Goal: Information Seeking & Learning: Learn about a topic

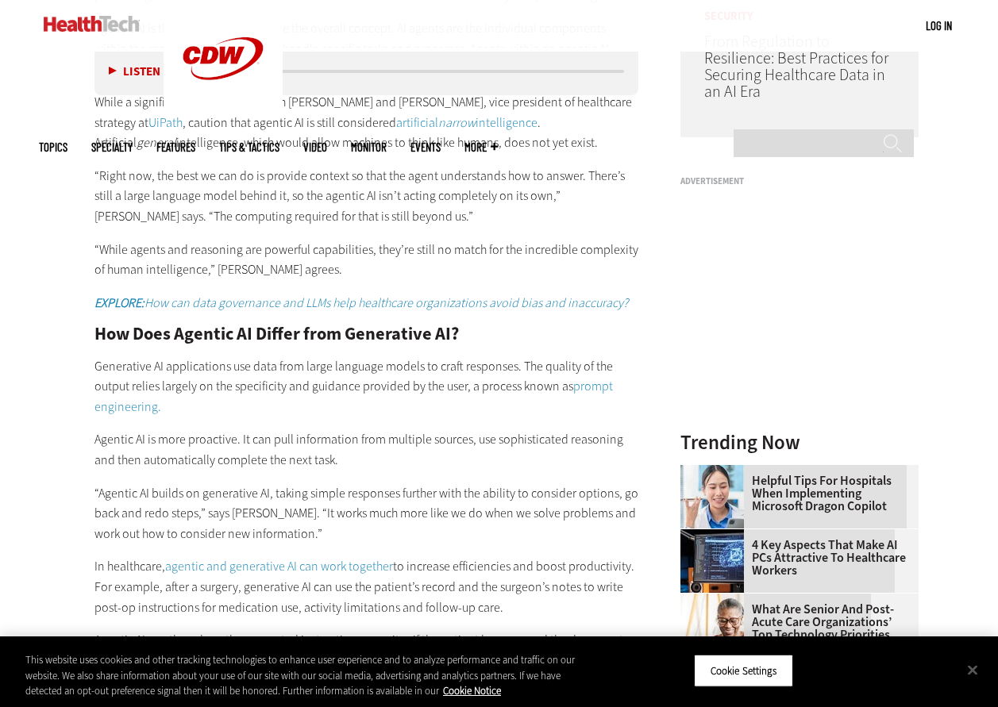
scroll to position [1415, 0]
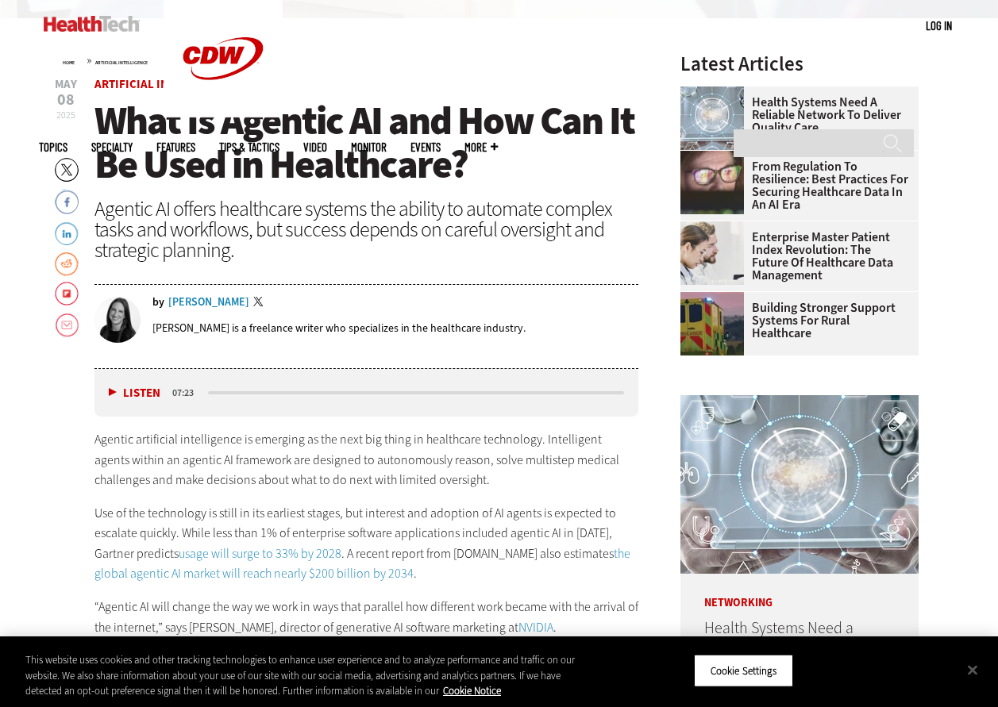
scroll to position [572, 0]
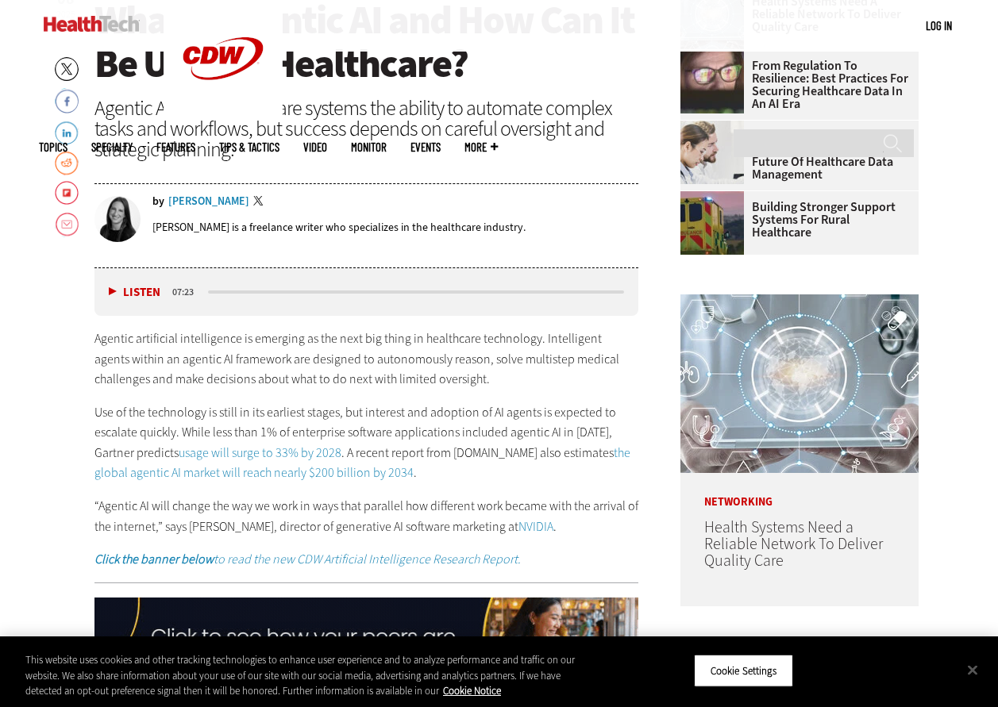
click at [114, 291] on button "Listen" at bounding box center [135, 293] width 52 height 12
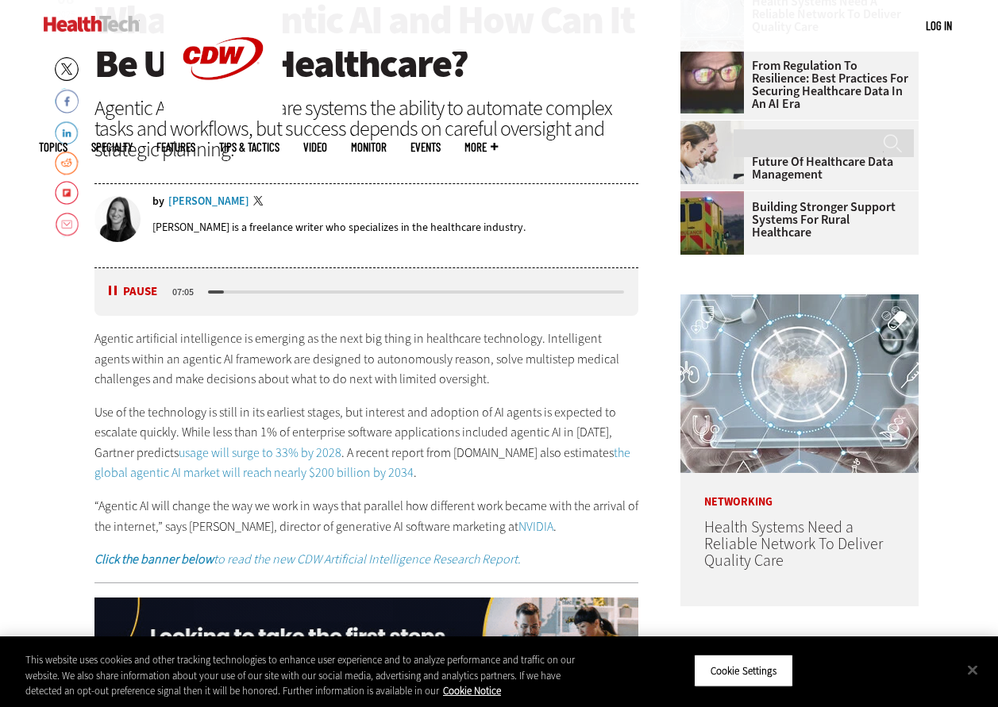
drag, startPoint x: 96, startPoint y: 337, endPoint x: 607, endPoint y: 529, distance: 545.2
click at [607, 529] on div "Agentic artificial intelligence is emerging as the next big thing in healthcare…" at bounding box center [366, 449] width 545 height 241
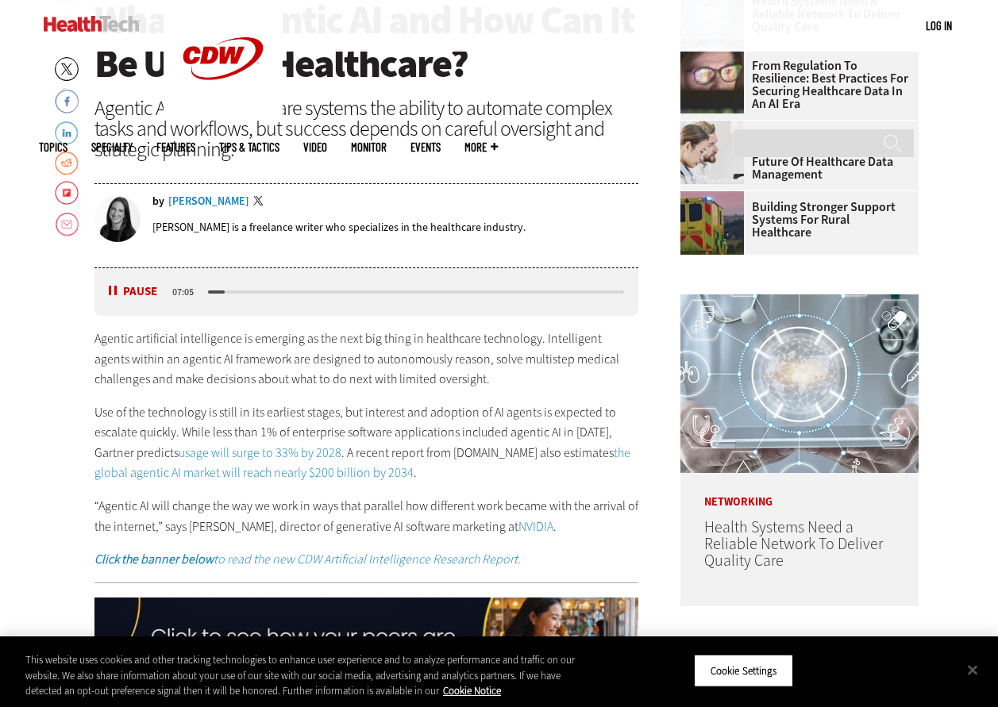
copy div "Agentic artificial intelligence is emerging as the next big thing in healthcare…"
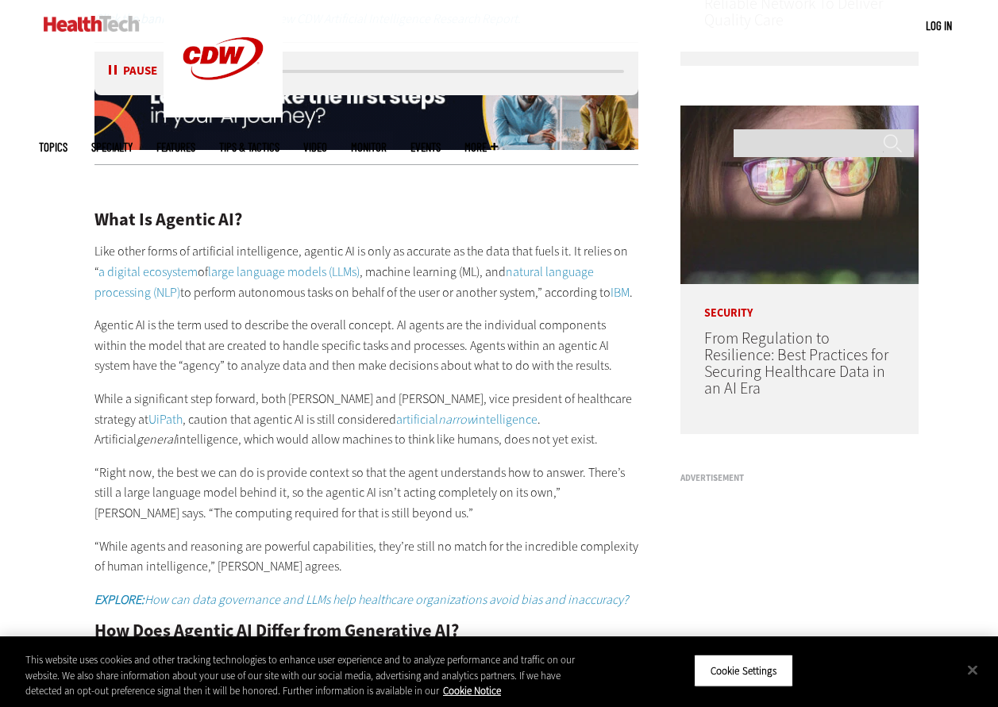
scroll to position [1119, 0]
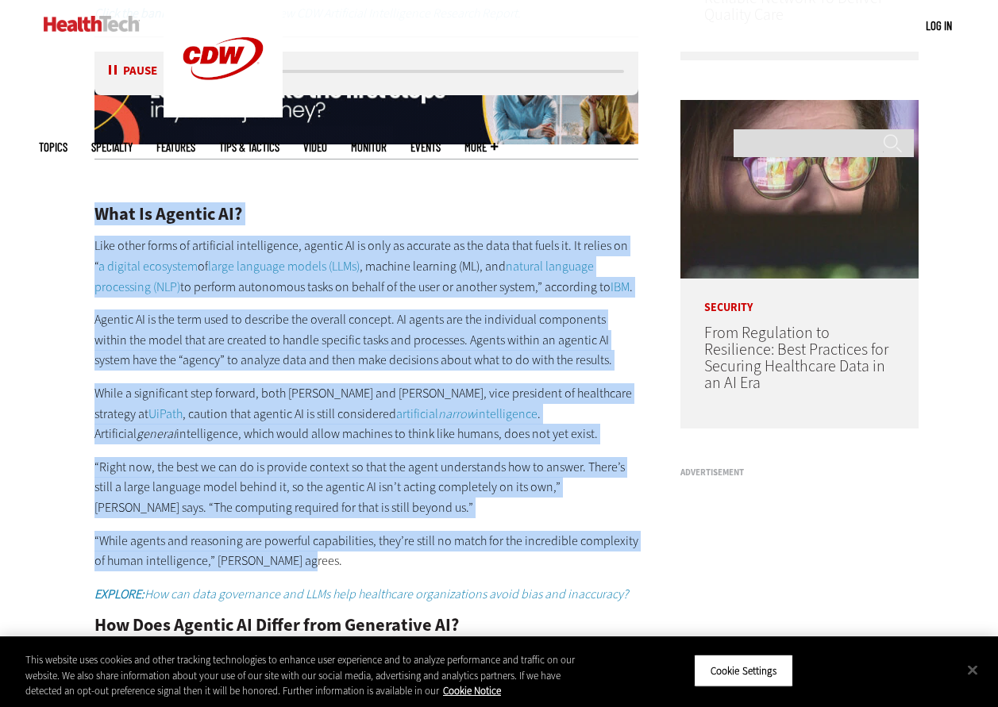
drag, startPoint x: 98, startPoint y: 206, endPoint x: 397, endPoint y: 563, distance: 465.0
click at [397, 563] on div "What Is Agentic AI? Like other forms of artificial intelligence, agentic AI is …" at bounding box center [366, 587] width 545 height 831
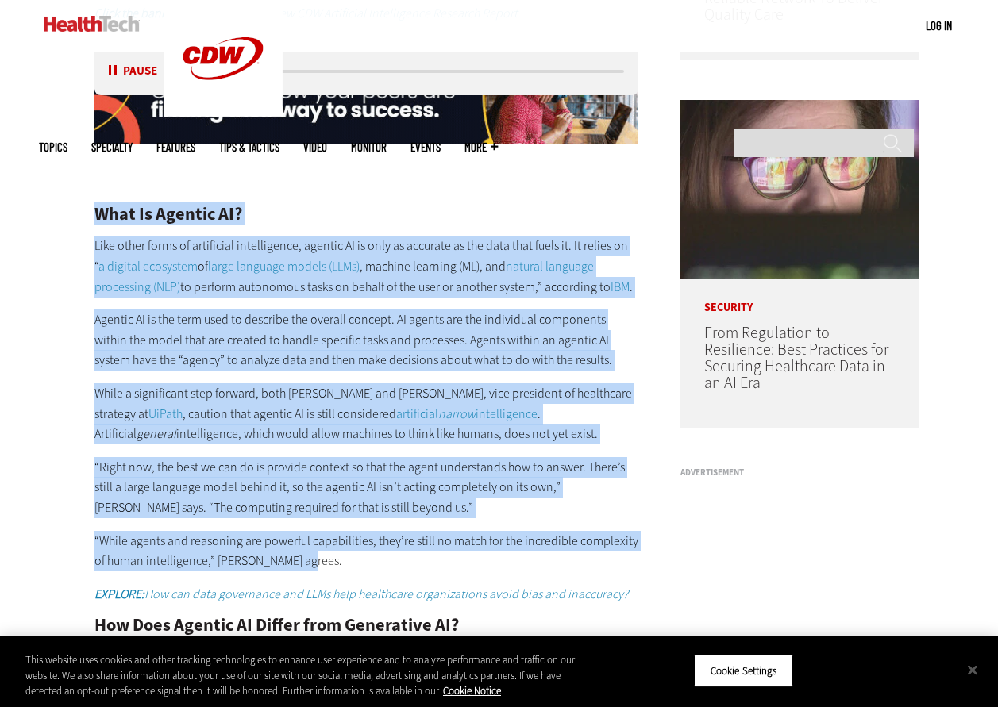
copy div "Lore Ip Dolorsi AM? Cons adipi elits do eiusmodtem incididuntut, laboree DO ma …"
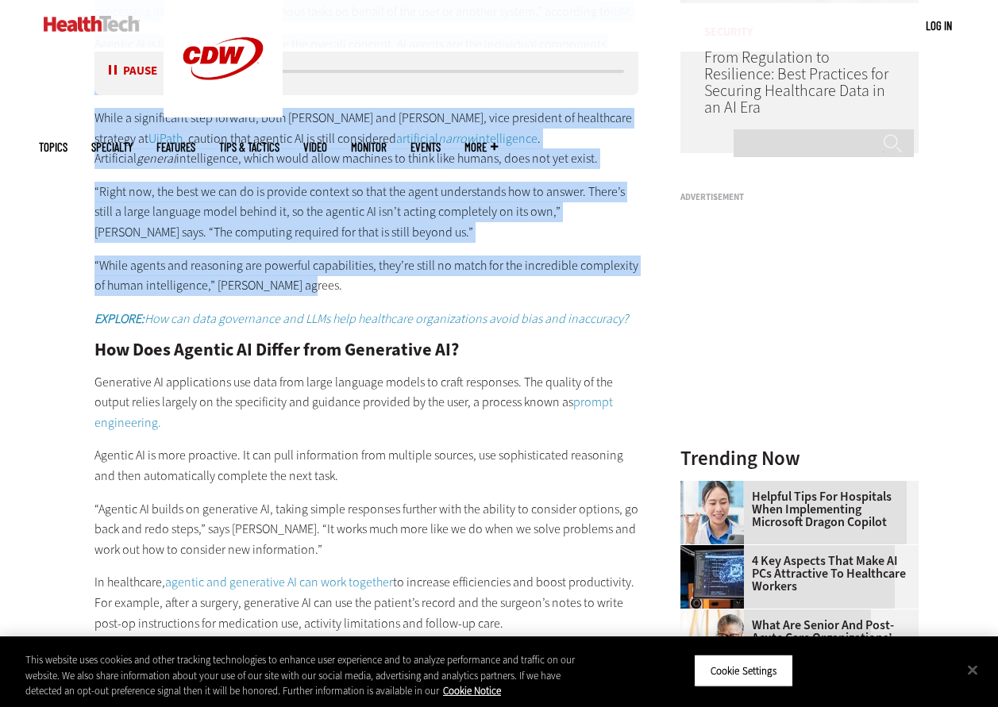
scroll to position [1405, 0]
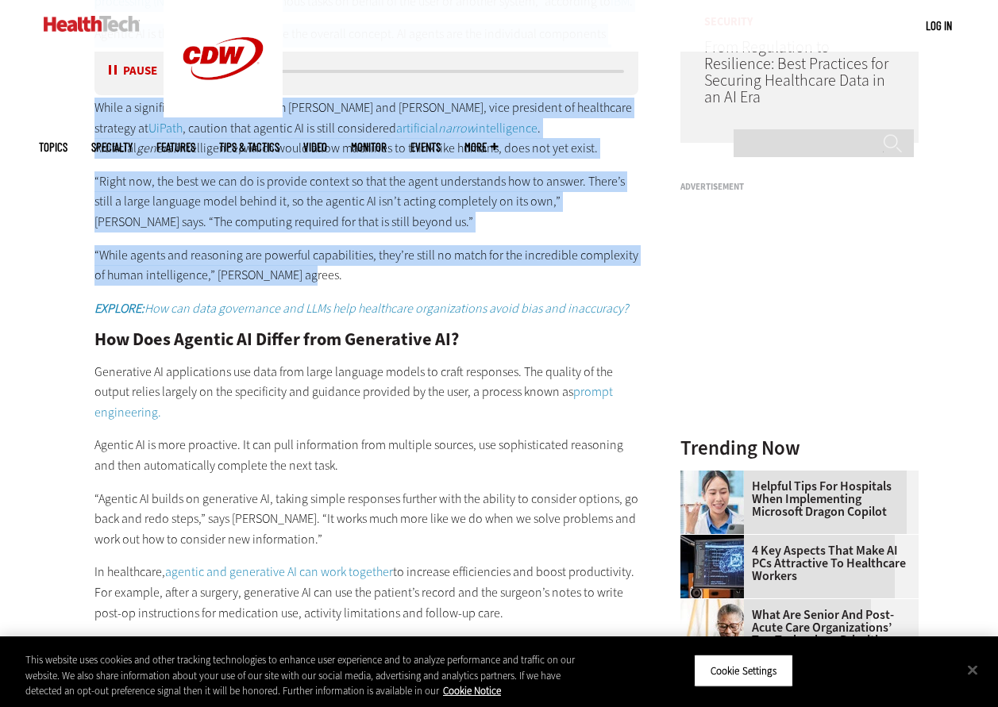
drag, startPoint x: 96, startPoint y: 339, endPoint x: 241, endPoint y: 544, distance: 251.1
click at [558, 607] on div "What Is Agentic AI? Like other forms of artificial intelligence, agentic AI is …" at bounding box center [366, 301] width 545 height 831
copy div "How Does Agentic AI Differ from Generative AI? Generative AI applications use d…"
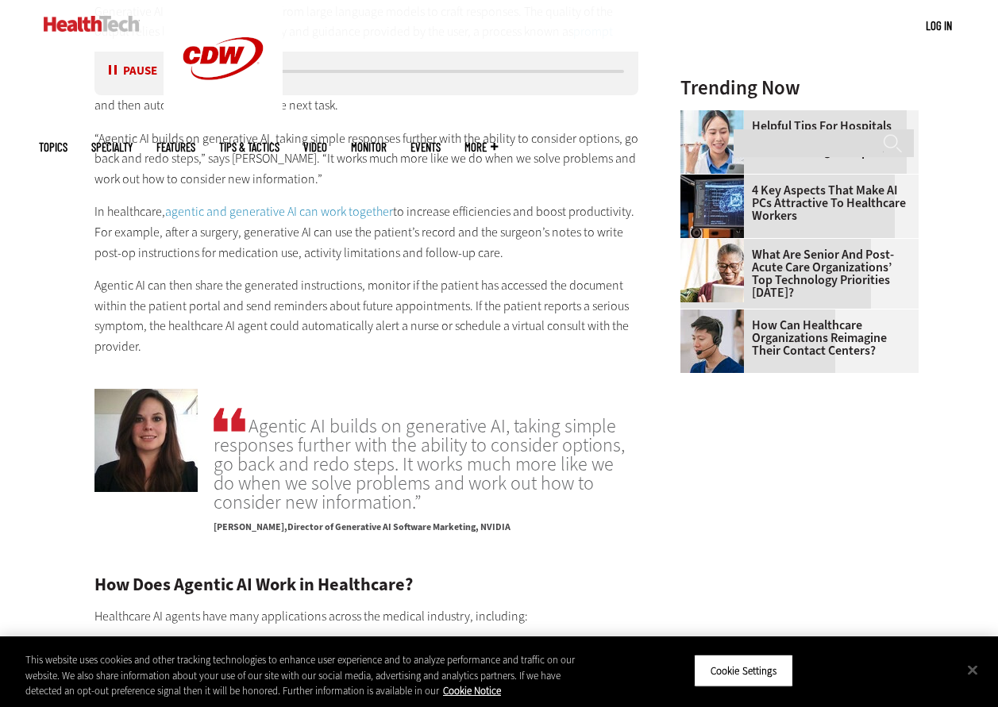
scroll to position [1829, 0]
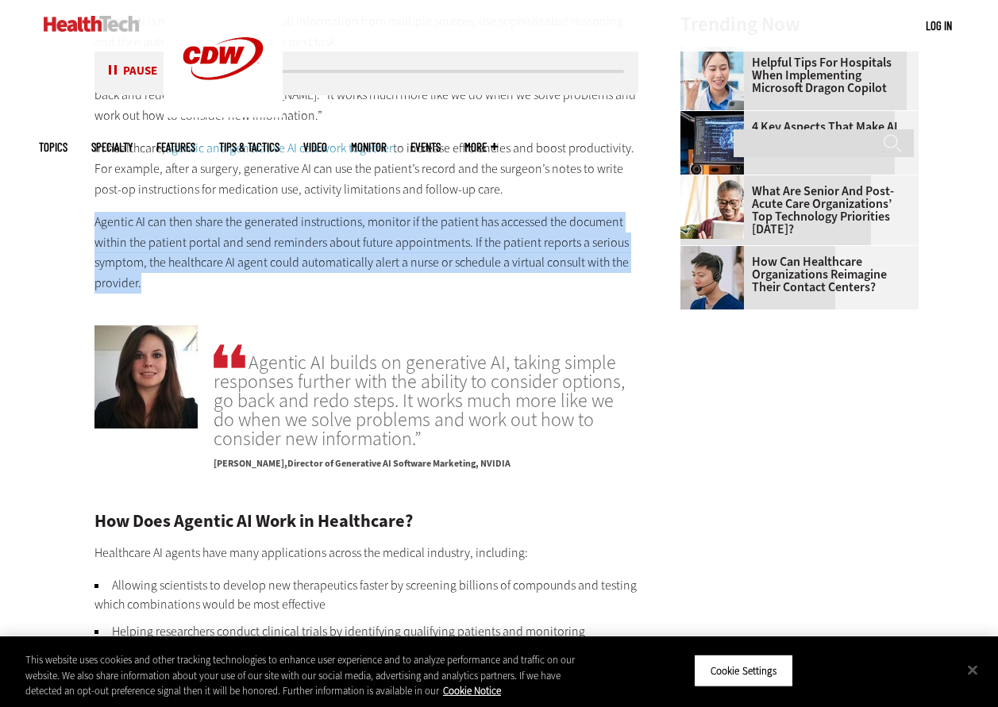
drag, startPoint x: 96, startPoint y: 219, endPoint x: 328, endPoint y: 283, distance: 240.6
click at [328, 283] on p "Agentic AI can then share the generated instructions, monitor if the patient ha…" at bounding box center [366, 252] width 545 height 81
copy p "Agentic AI can then share the generated instructions, monitor if the patient ha…"
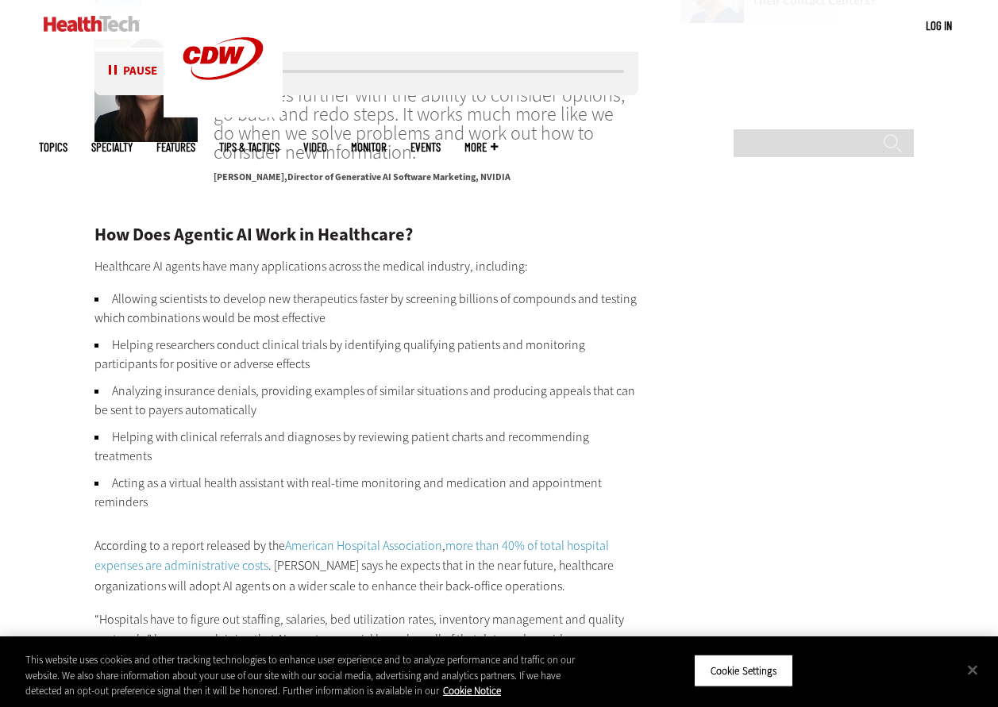
scroll to position [1967, 0]
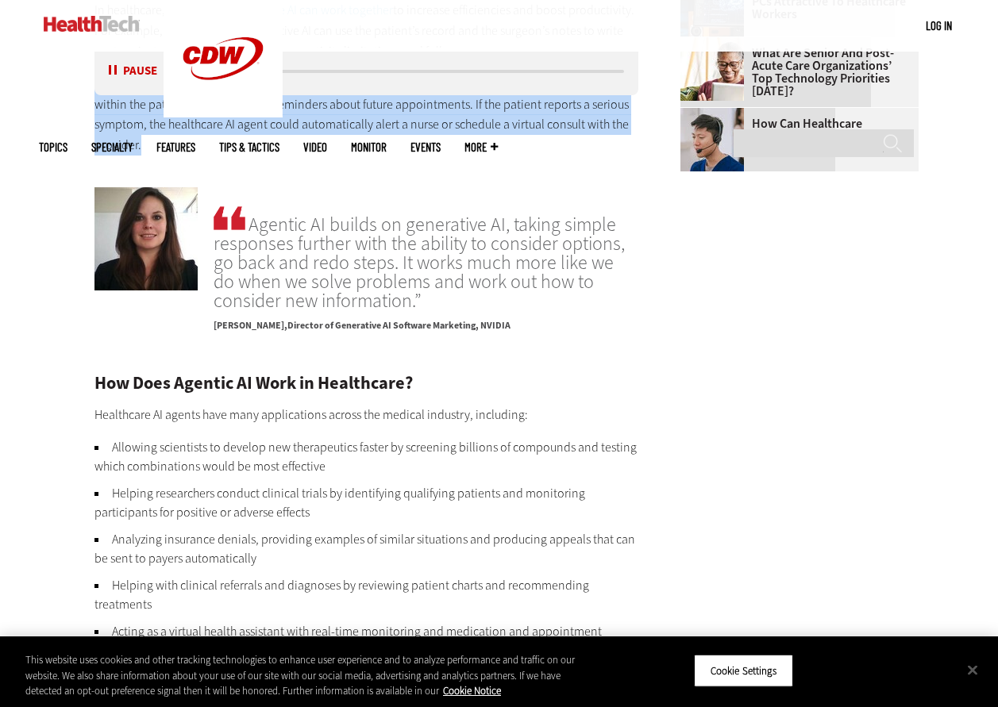
drag, startPoint x: 533, startPoint y: 326, endPoint x: 145, endPoint y: 208, distance: 405.6
click at [145, 208] on div "Agentic AI builds on generative AI, taking simple responses further with the ab…" at bounding box center [366, 265] width 545 height 156
drag, startPoint x: 145, startPoint y: 208, endPoint x: 161, endPoint y: 210, distance: 16.8
copy div "Agentic AI builds on generative AI, taking simple responses further with the ab…"
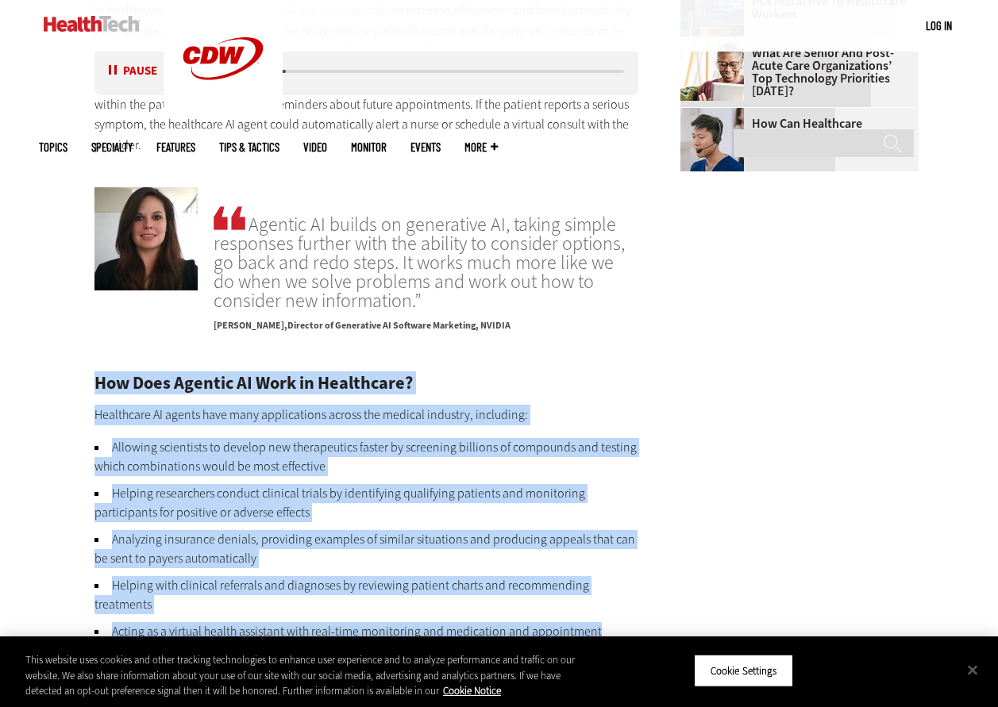
drag, startPoint x: 96, startPoint y: 381, endPoint x: 627, endPoint y: 630, distance: 586.8
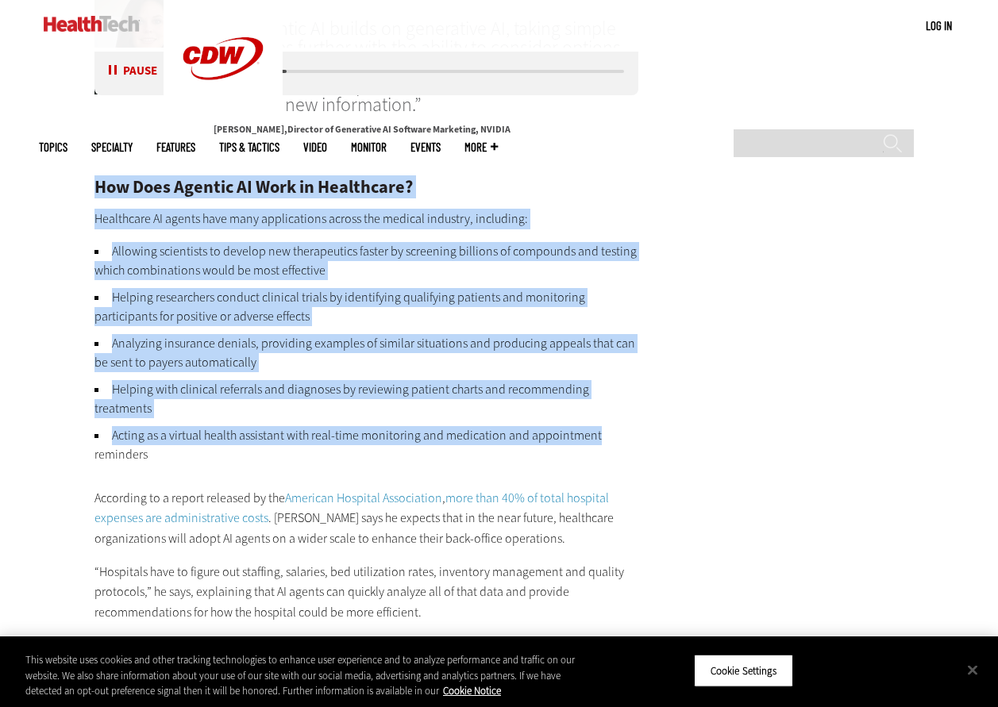
scroll to position [2247, 0]
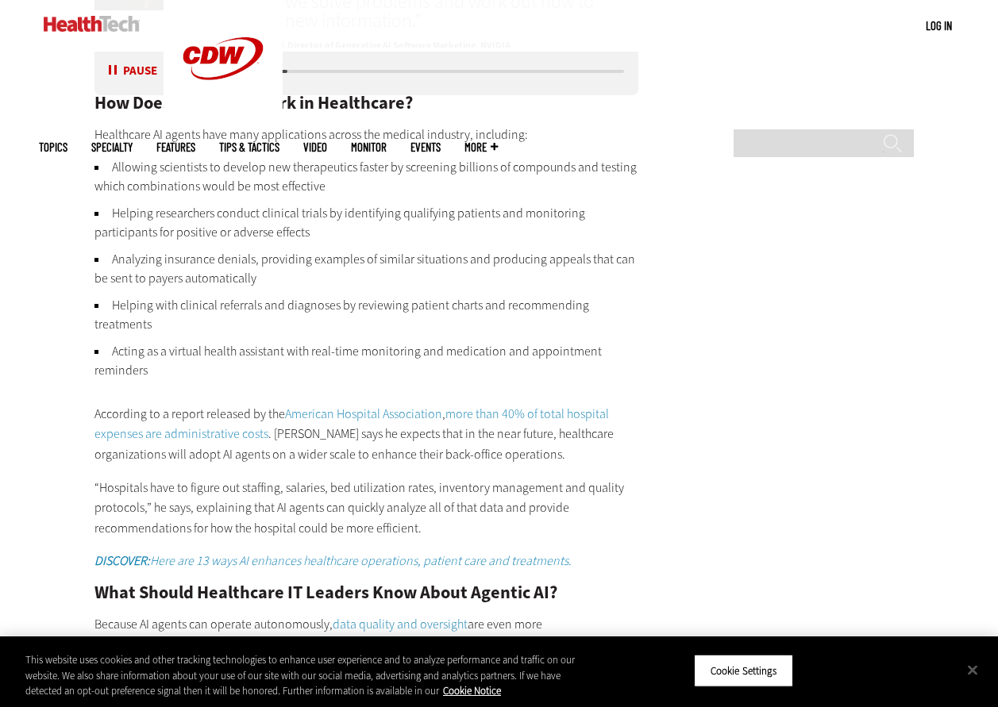
click at [299, 379] on li "Acting as a virtual health assistant with real-time monitoring and medication a…" at bounding box center [366, 361] width 545 height 38
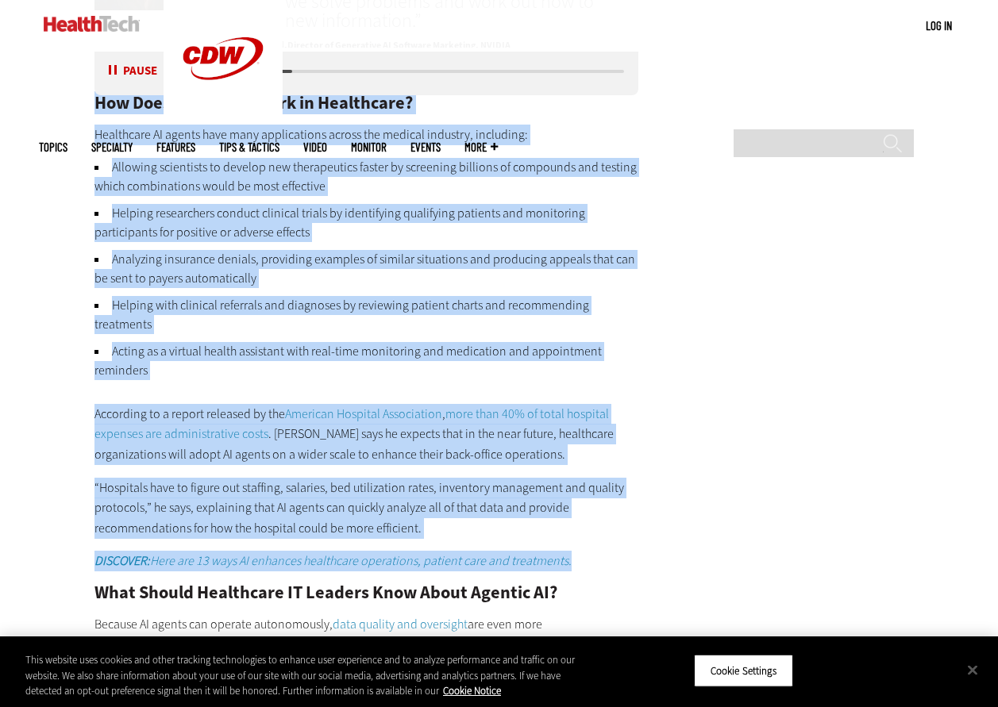
drag, startPoint x: 96, startPoint y: 102, endPoint x: 612, endPoint y: 562, distance: 691.7
click at [612, 562] on div "How Does Agentic AI Work in Healthcare? Healthcare AI agents have many applicat…" at bounding box center [366, 597] width 545 height 1007
copy div "Lor Ipsu Dolorsi AM Cons ad Elitseddoe? Temporinci UT labore etdo magn aliquaen…"
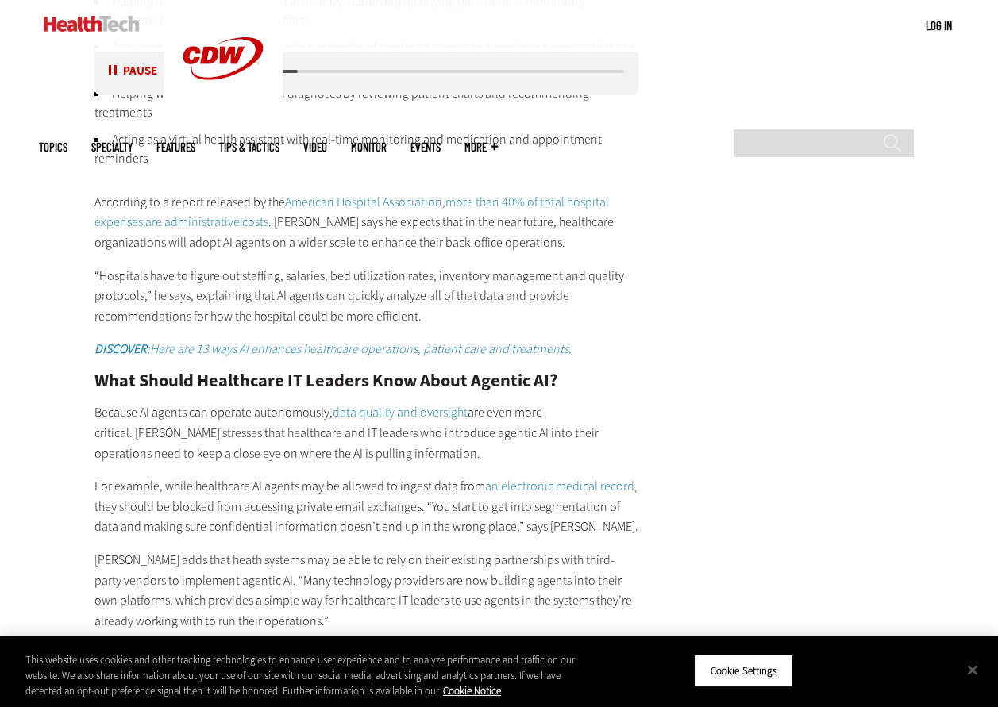
scroll to position [2518, 0]
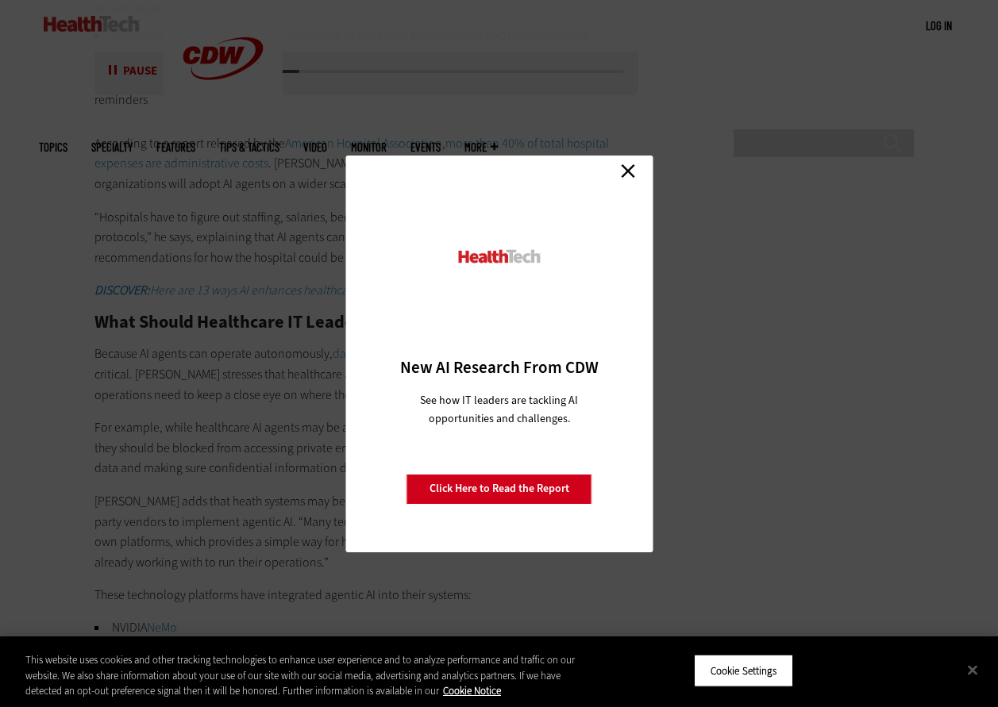
click at [630, 168] on link "Close" at bounding box center [628, 172] width 24 height 24
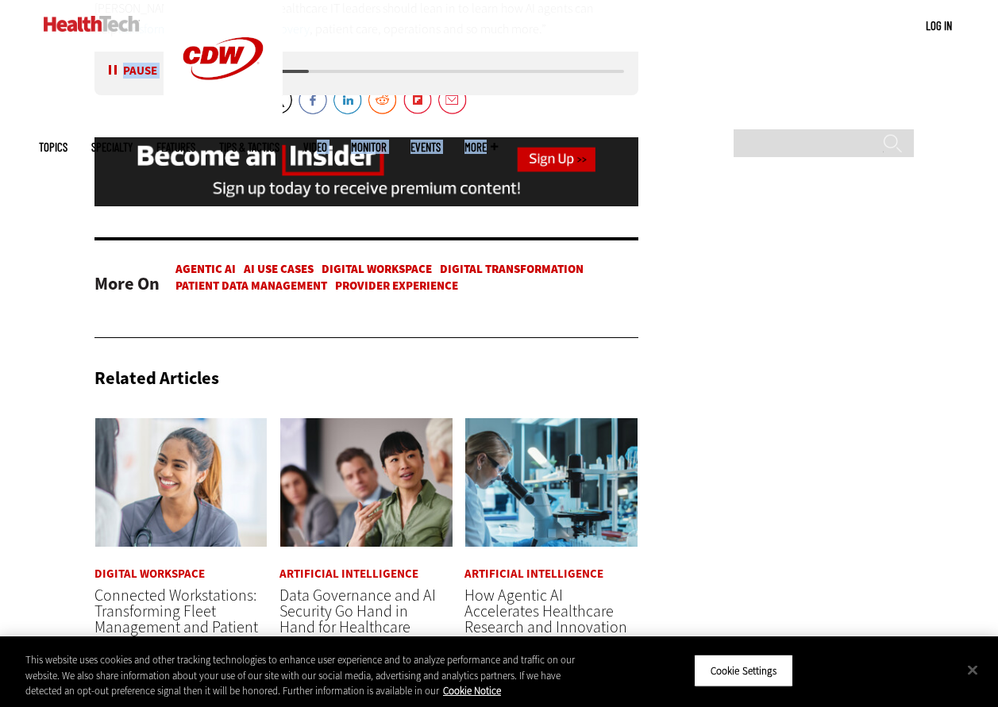
scroll to position [3247, 0]
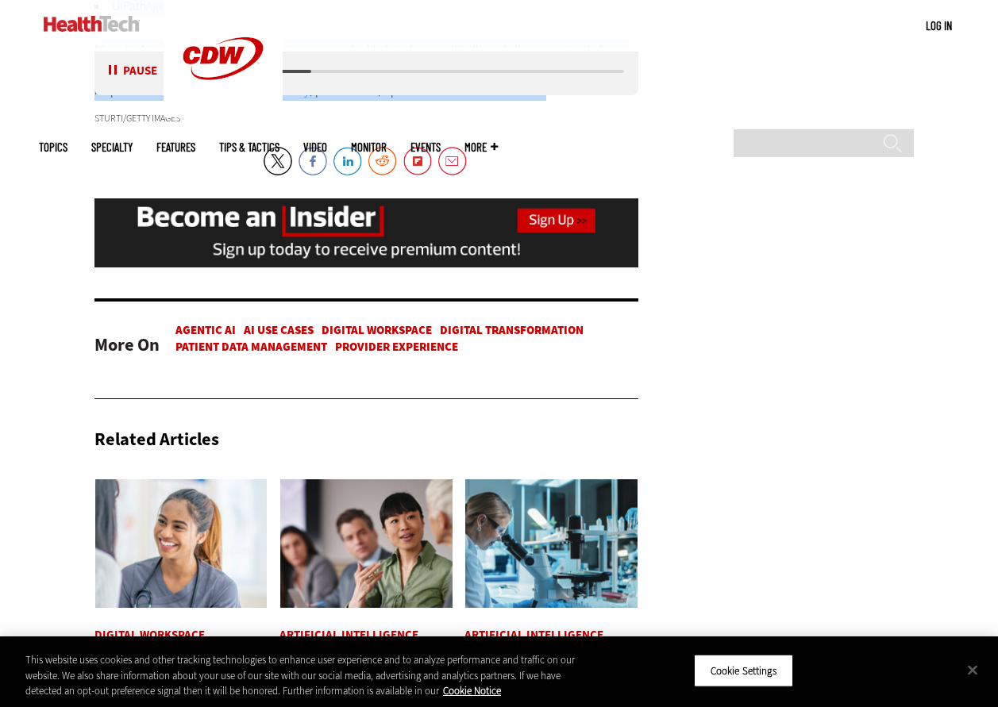
drag, startPoint x: 98, startPoint y: 318, endPoint x: 634, endPoint y: 99, distance: 579.0
copy div "Lore Ipsumd Sitametcon AD Elitsed Doei Tempo Incidid UT? Laboree DO magnaa eni …"
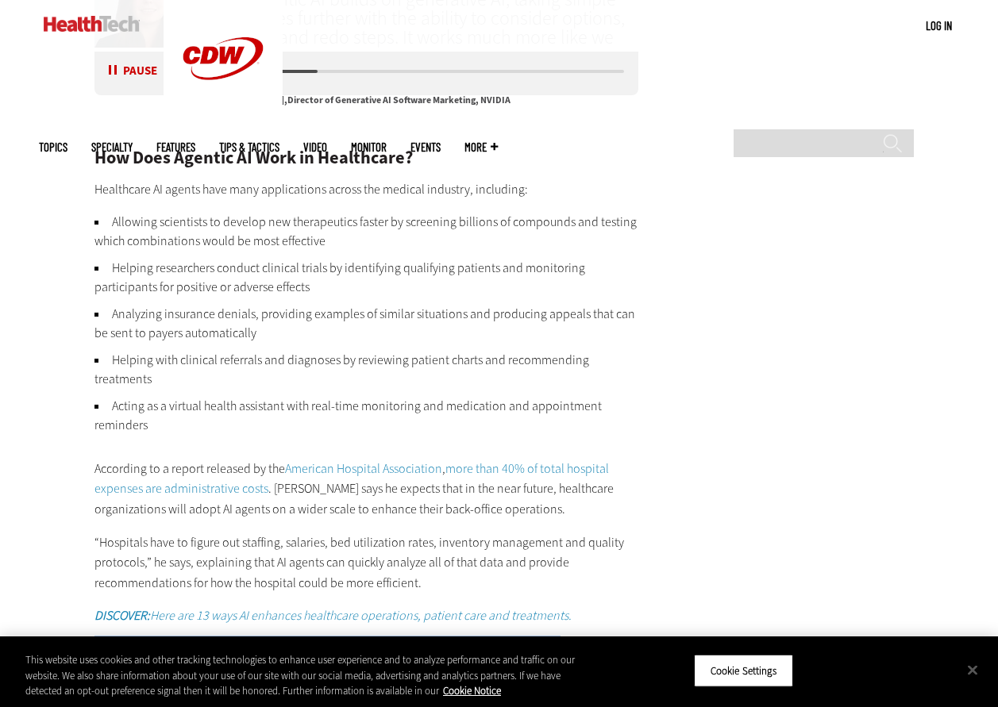
scroll to position [2049, 0]
